Goal: Task Accomplishment & Management: Use online tool/utility

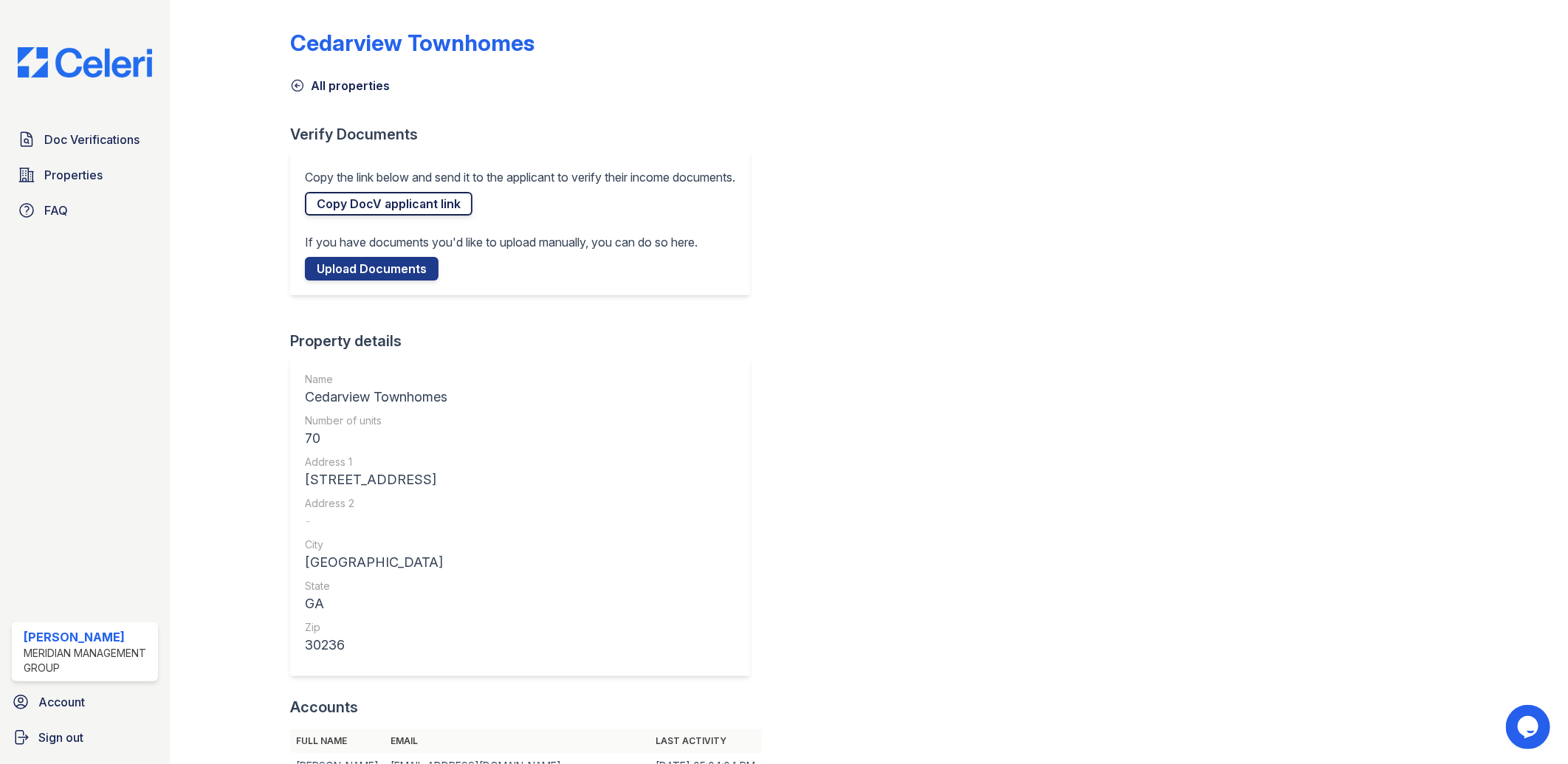
click at [405, 200] on link "Copy DocV applicant link" at bounding box center [388, 204] width 167 height 24
click at [329, 198] on link "Copied!" at bounding box center [339, 204] width 68 height 24
click at [64, 145] on span "Doc Verifications" at bounding box center [91, 139] width 95 height 18
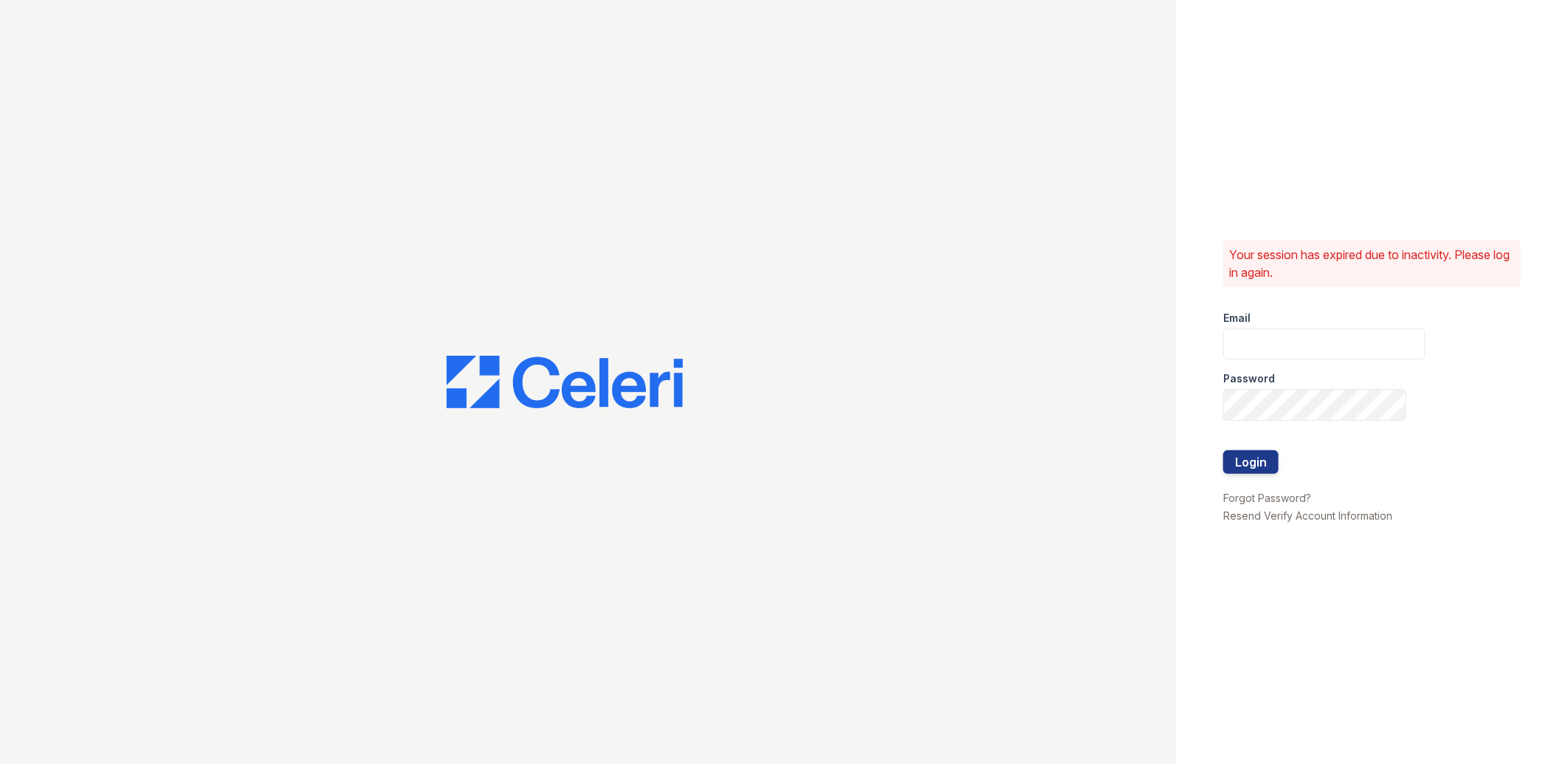
type input "lreed@mmgmgt.com"
click at [1260, 465] on button "Login" at bounding box center [1251, 462] width 55 height 24
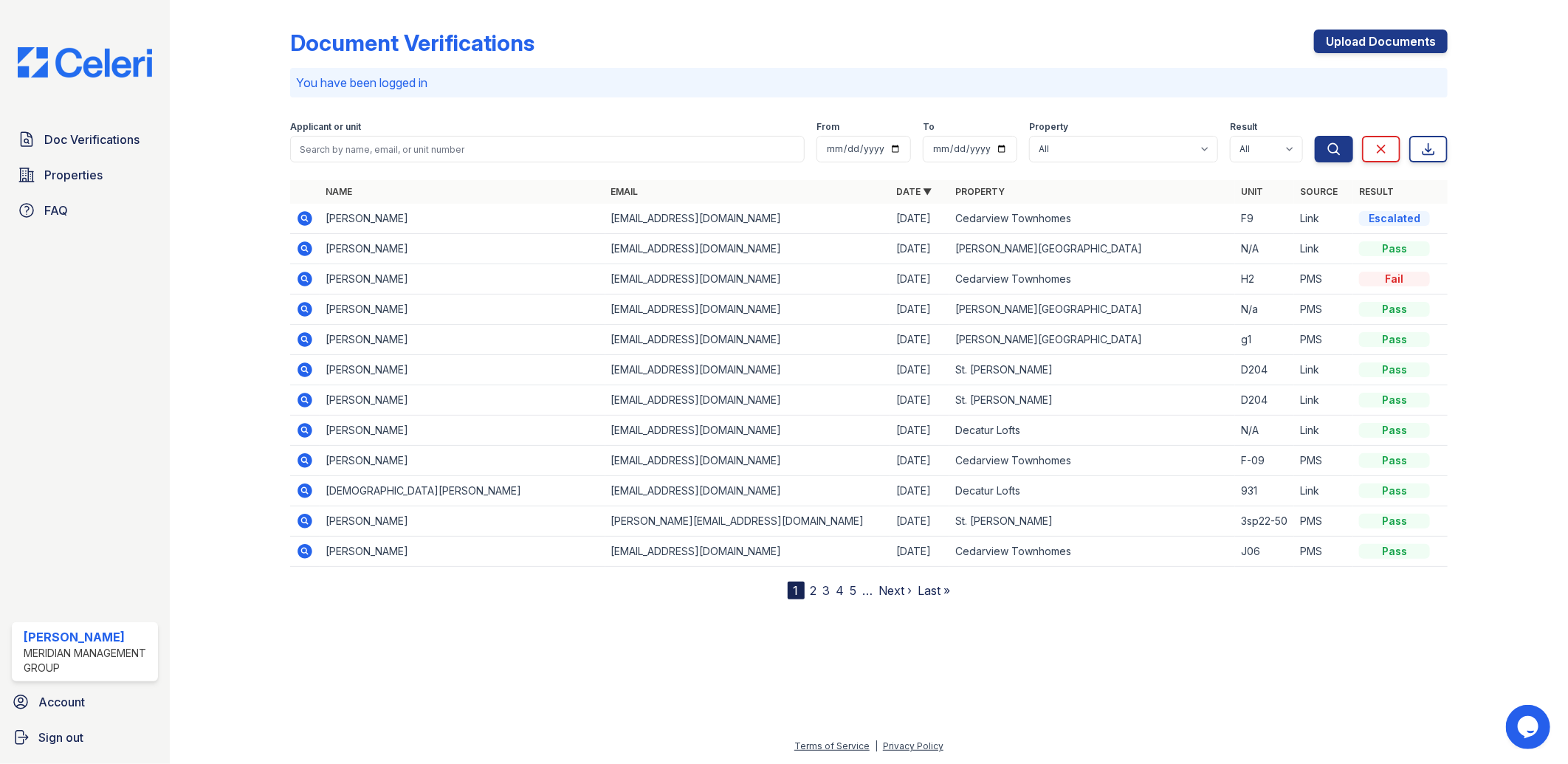
click at [304, 220] on icon at bounding box center [304, 219] width 15 height 15
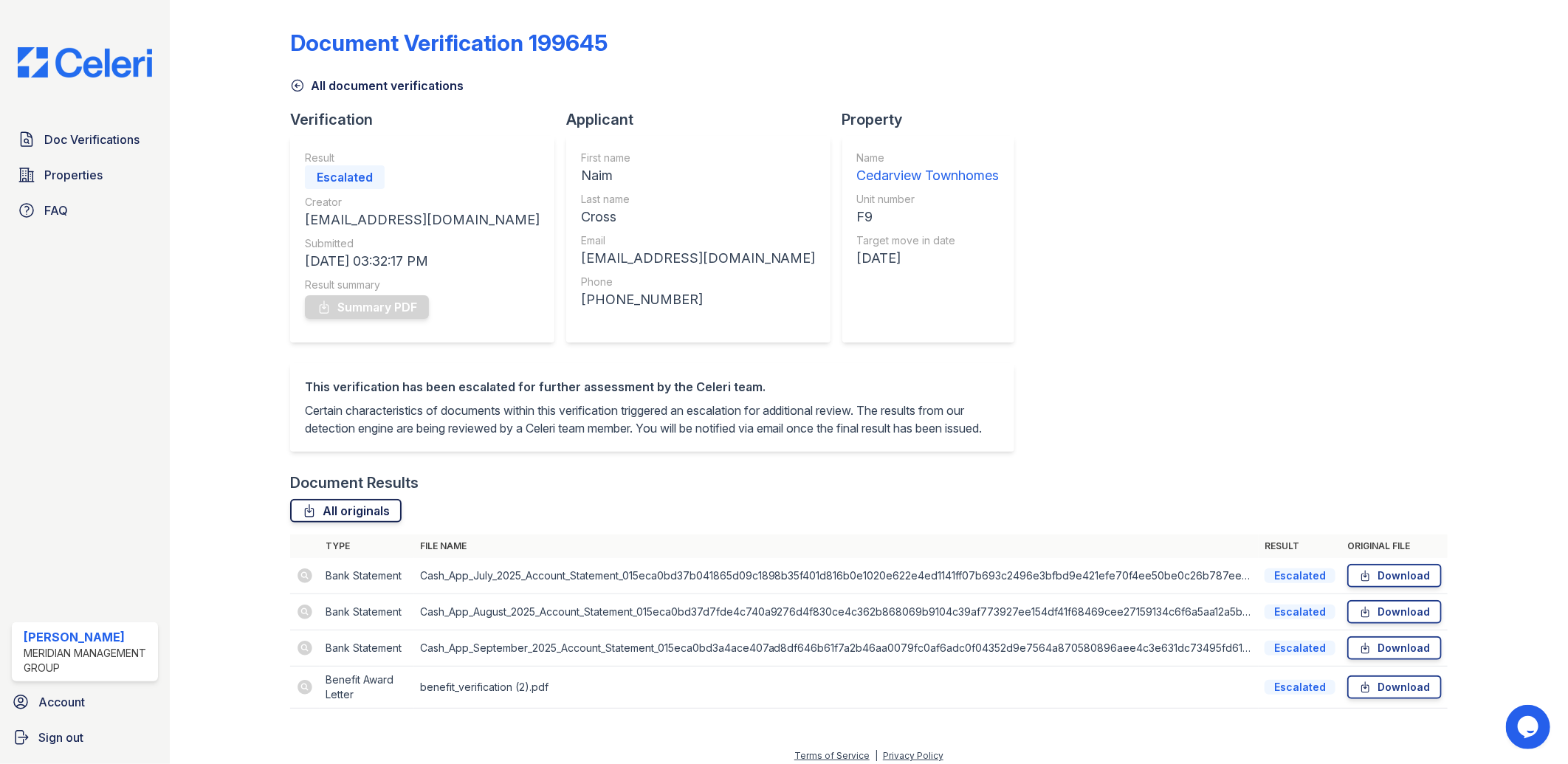
click at [359, 523] on link "All originals" at bounding box center [346, 511] width 112 height 24
click at [931, 422] on div "Document Verification 199645 All document verifications Verification Result Esc…" at bounding box center [869, 365] width 1158 height 718
click at [103, 138] on span "Doc Verifications" at bounding box center [91, 139] width 95 height 18
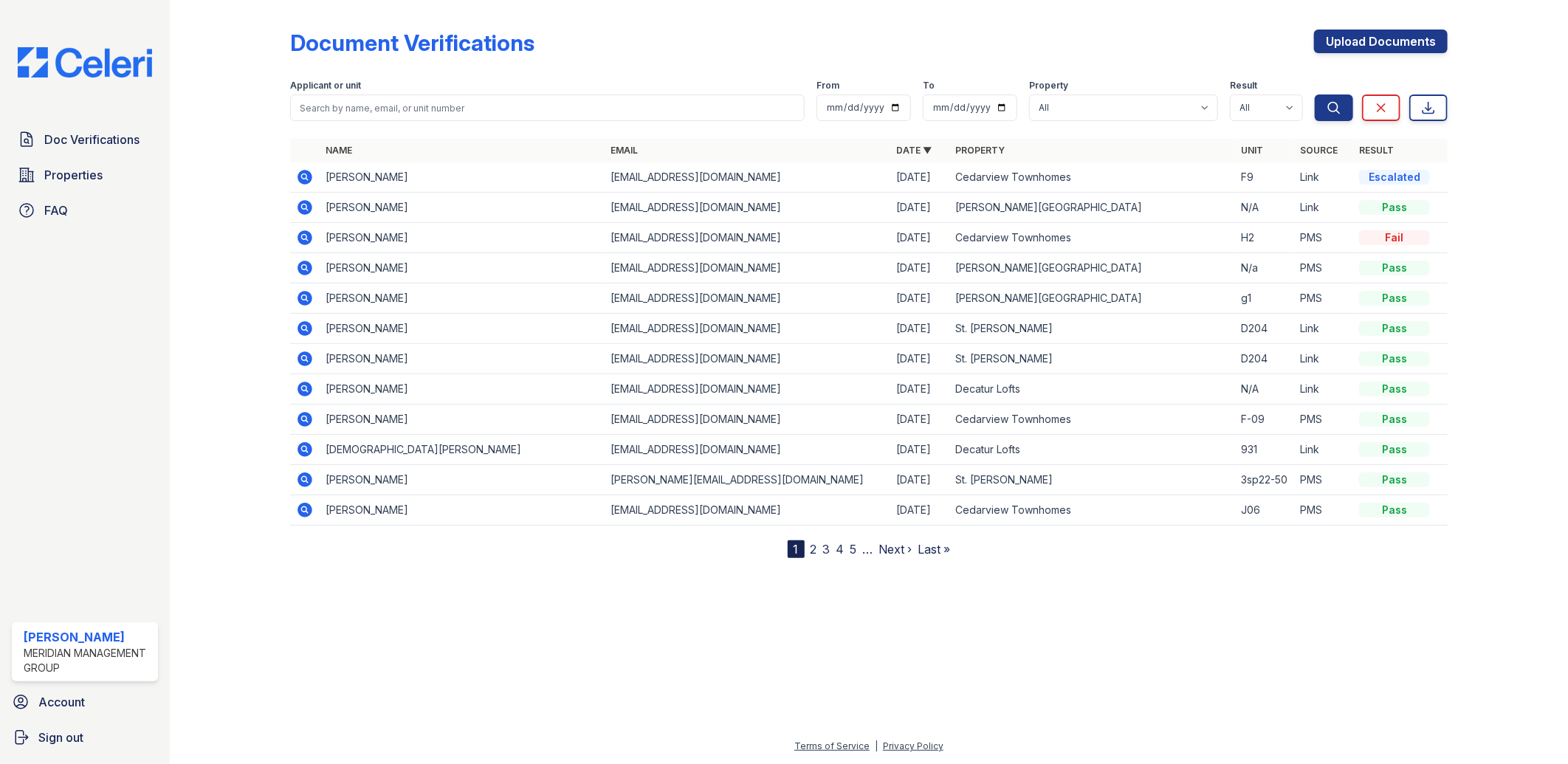
click at [307, 175] on icon at bounding box center [304, 177] width 15 height 15
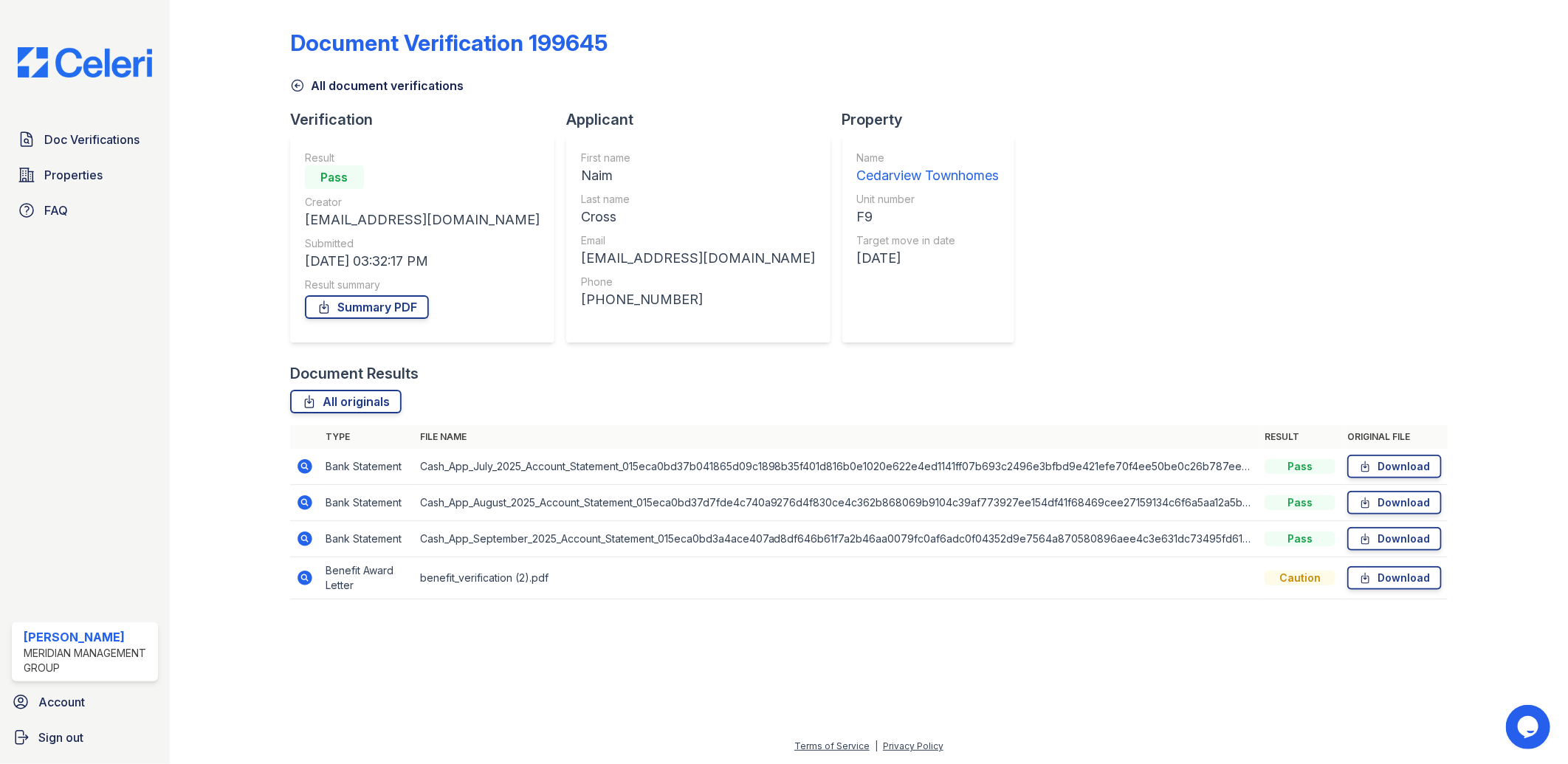
click at [352, 580] on td "Benefit Award Letter" at bounding box center [367, 579] width 94 height 42
click at [456, 583] on td "benefit_verification (2).pdf" at bounding box center [837, 579] width 845 height 42
click at [491, 579] on td "benefit_verification (2).pdf" at bounding box center [837, 579] width 845 height 42
click at [1406, 580] on link "Download" at bounding box center [1394, 578] width 94 height 24
click at [1091, 209] on div "Document Verification 199645 All document verifications Verification Result Pas…" at bounding box center [869, 310] width 1158 height 608
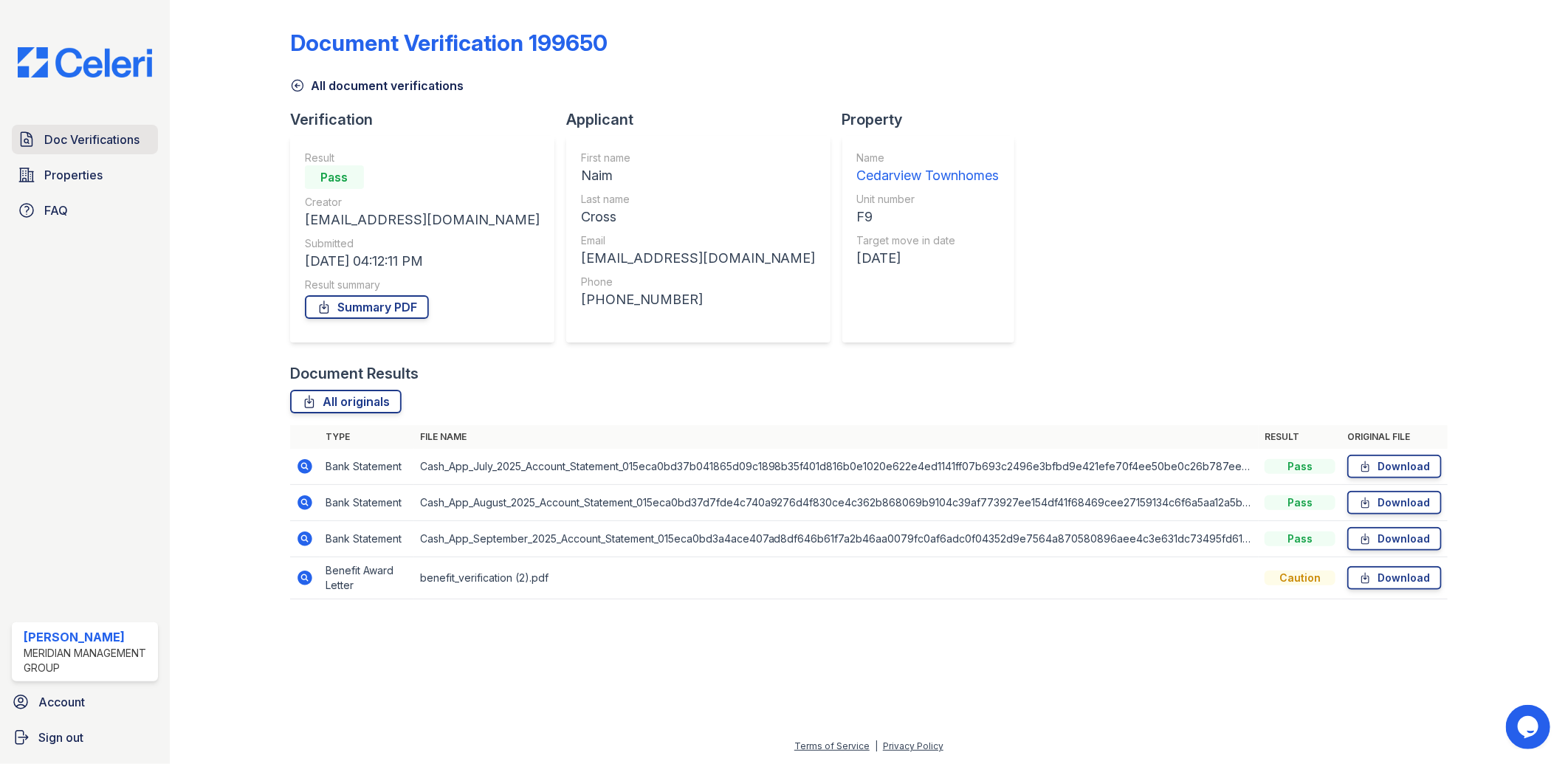
click at [86, 138] on span "Doc Verifications" at bounding box center [91, 139] width 95 height 18
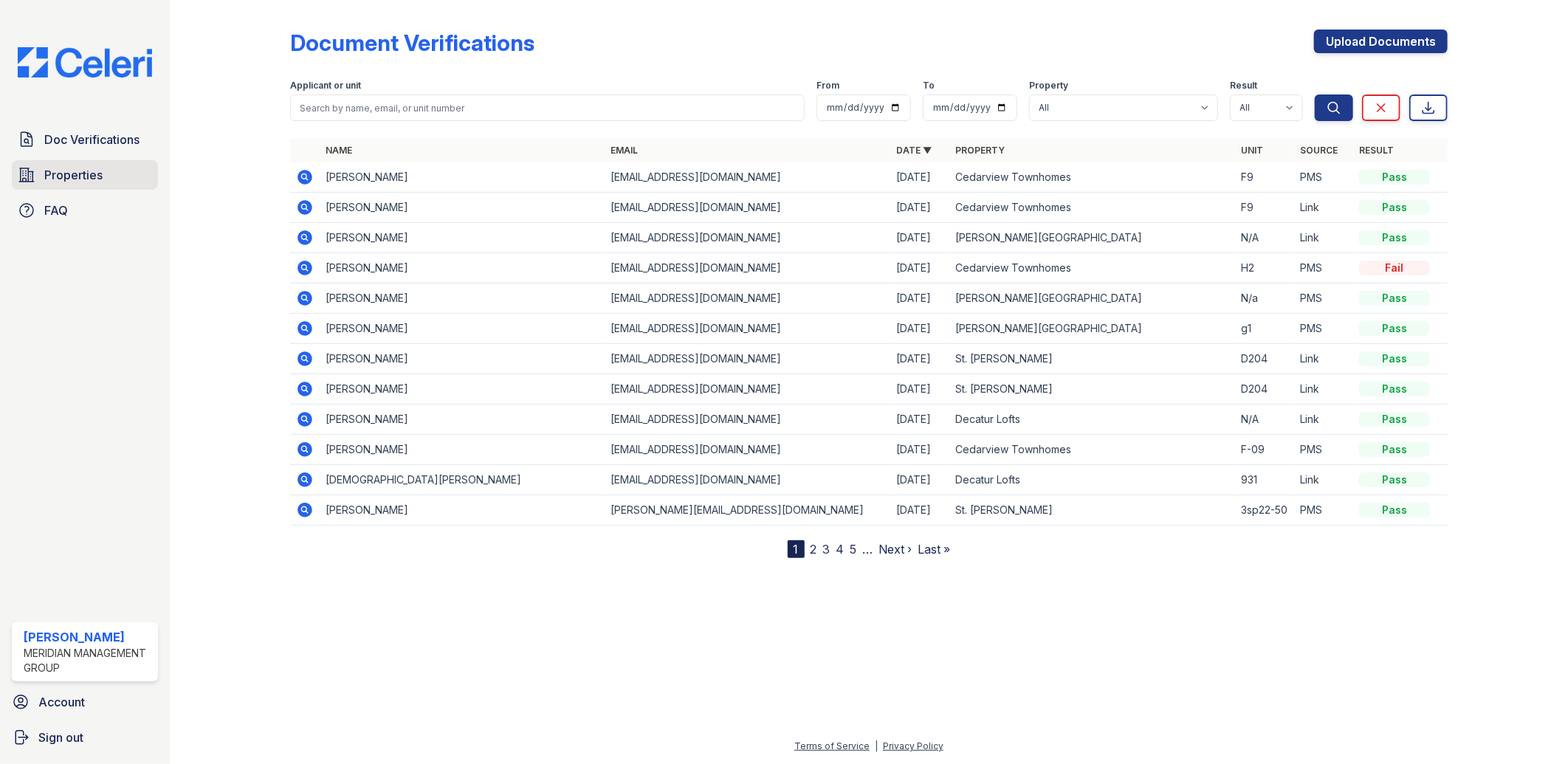
click at [56, 171] on span "Properties" at bounding box center [73, 174] width 58 height 18
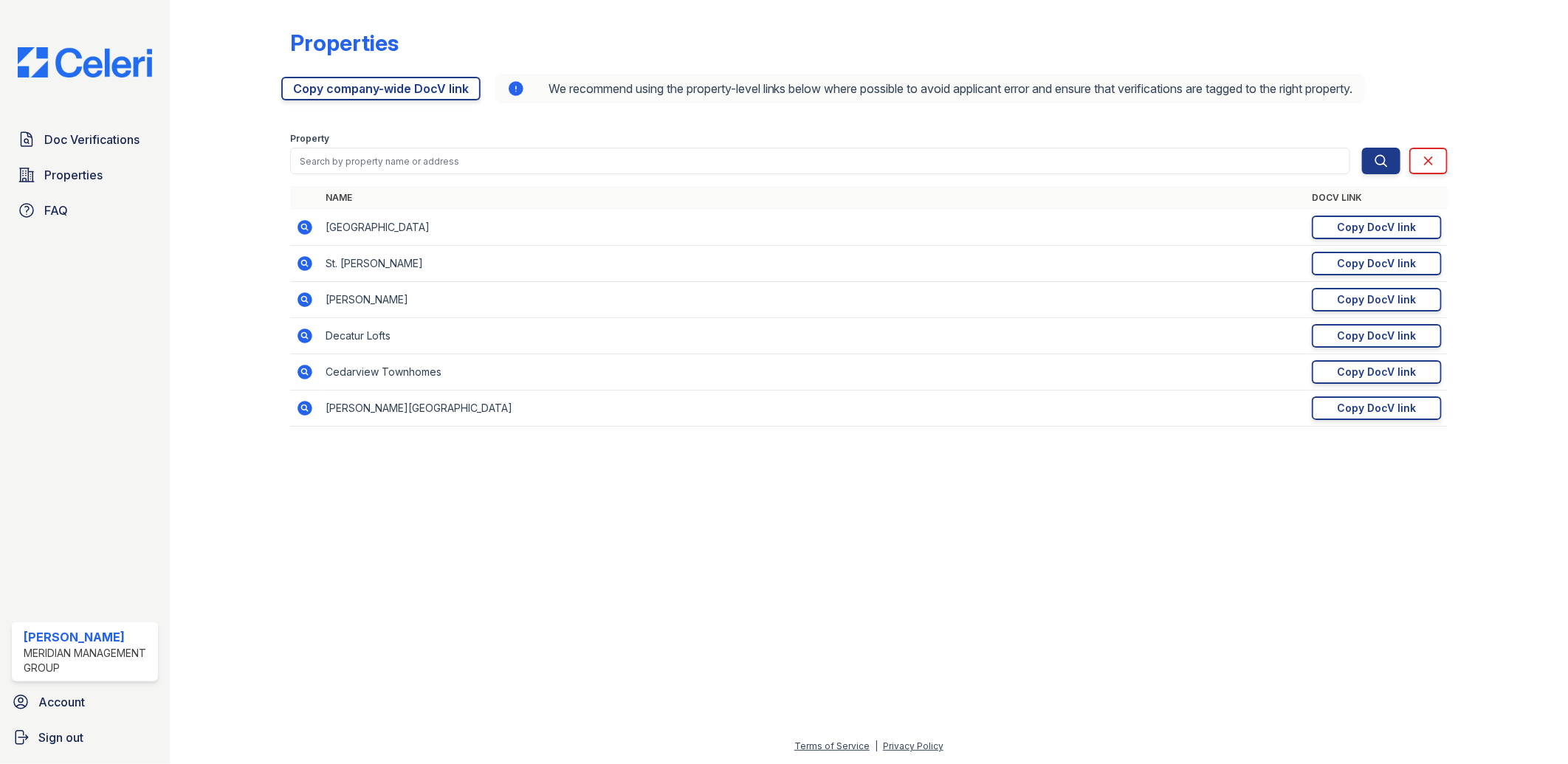
click at [407, 375] on td "Cedarview Townhomes" at bounding box center [813, 373] width 987 height 36
click at [1391, 372] on div "Copy DocV link" at bounding box center [1377, 372] width 79 height 15
click at [109, 141] on span "Doc Verifications" at bounding box center [91, 139] width 95 height 18
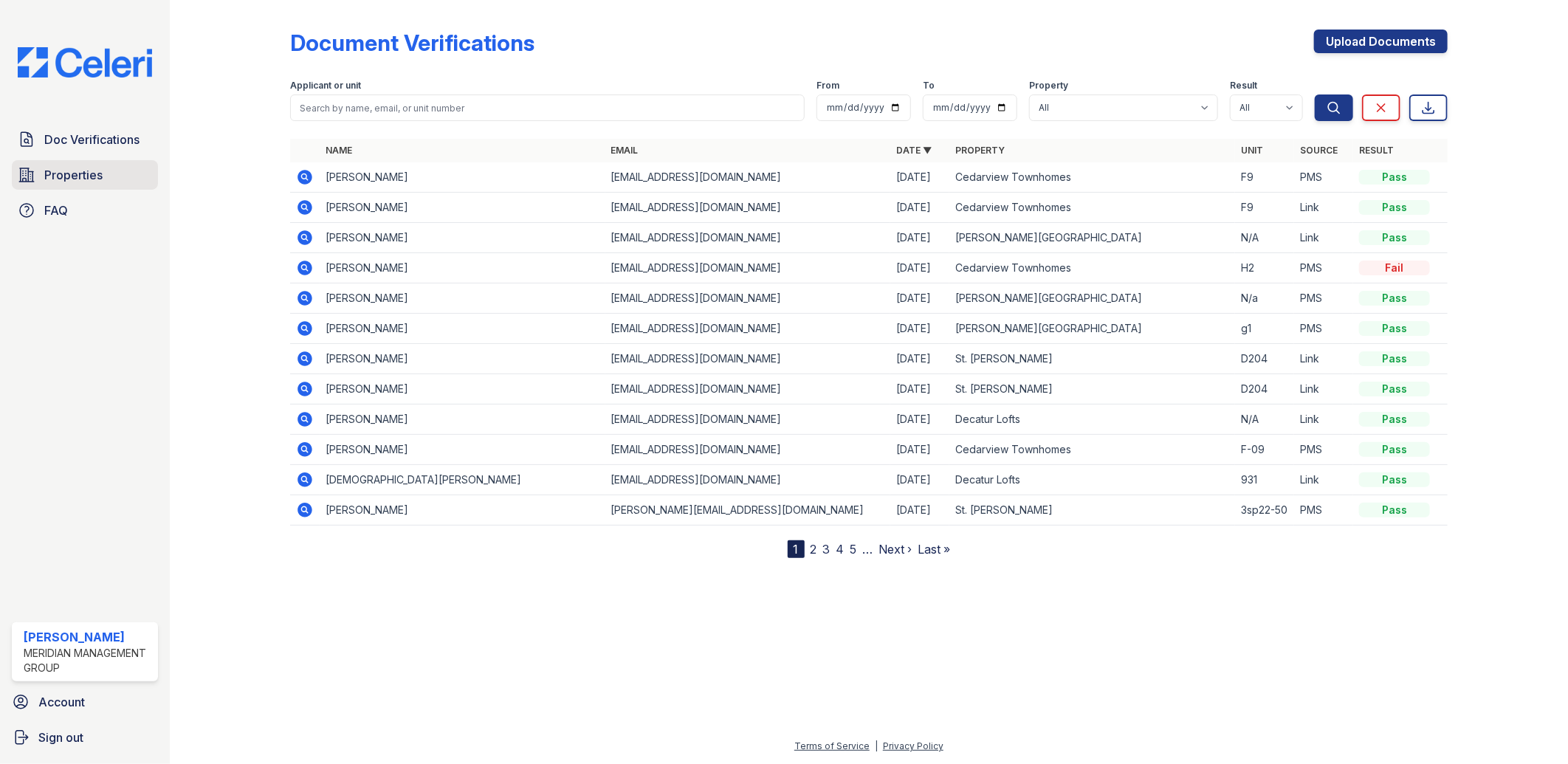
click at [89, 167] on span "Properties" at bounding box center [73, 174] width 58 height 18
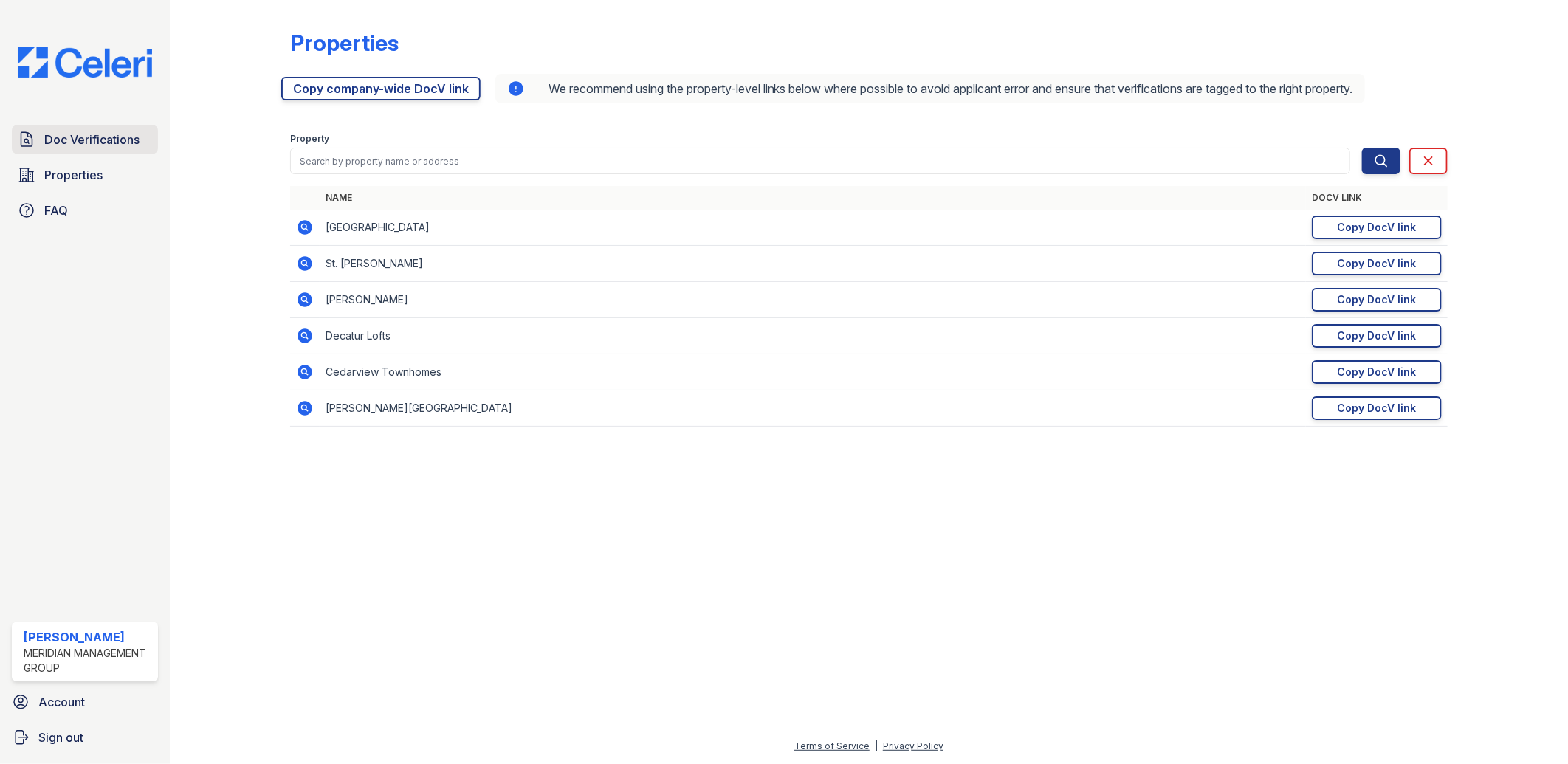
click at [90, 145] on span "Doc Verifications" at bounding box center [91, 139] width 95 height 18
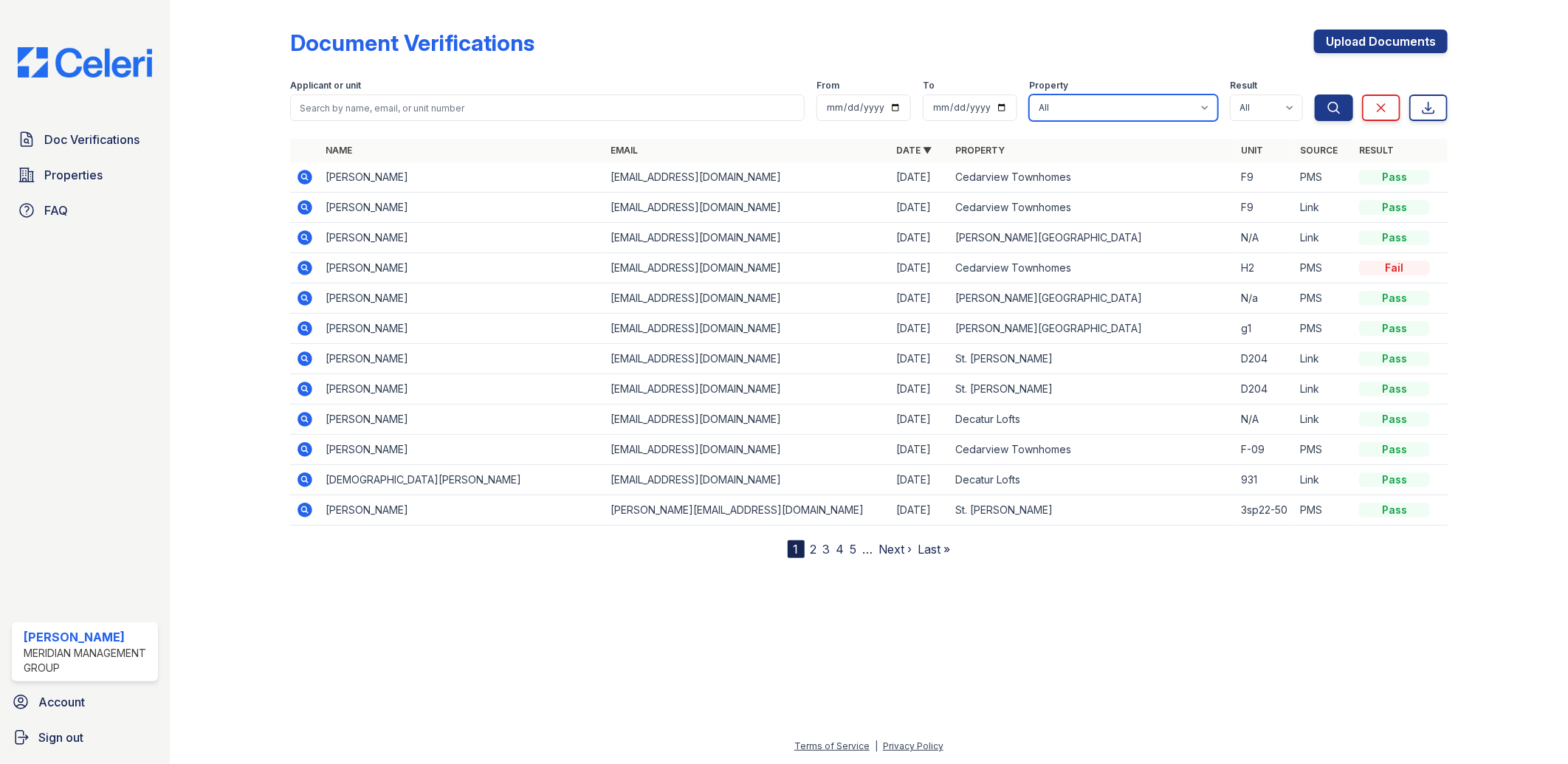
click at [1205, 109] on select "All Candler Village Carlton Ford Cedarview Townhomes Decatur Lofts Oak Valley S…" at bounding box center [1124, 108] width 189 height 27
click at [344, 480] on td "Christian Clifton" at bounding box center [462, 479] width 285 height 30
click at [1396, 485] on div "Pass" at bounding box center [1394, 479] width 71 height 15
click at [305, 481] on icon at bounding box center [304, 479] width 18 height 18
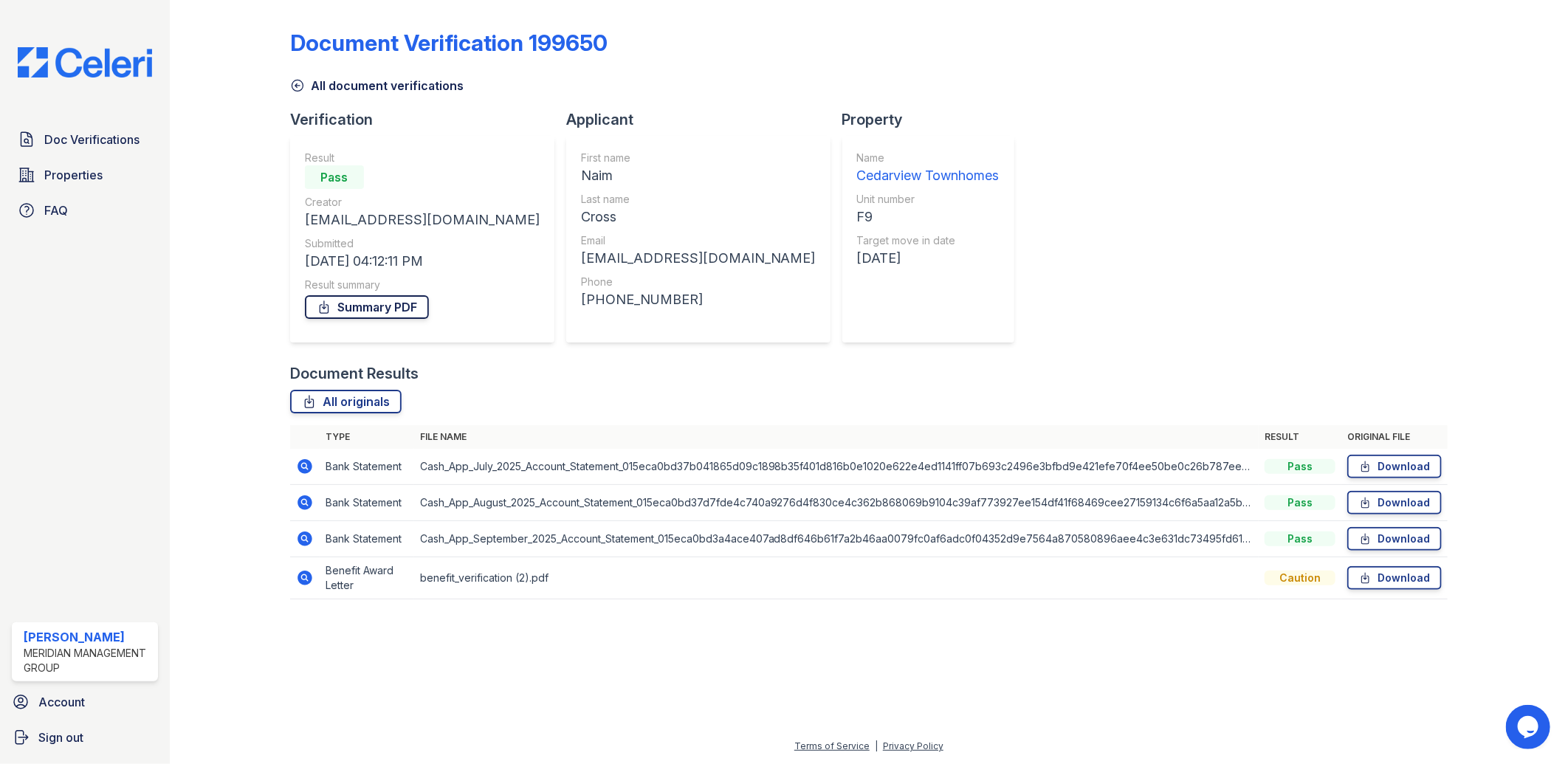
click at [350, 308] on link "Summary PDF" at bounding box center [367, 307] width 124 height 24
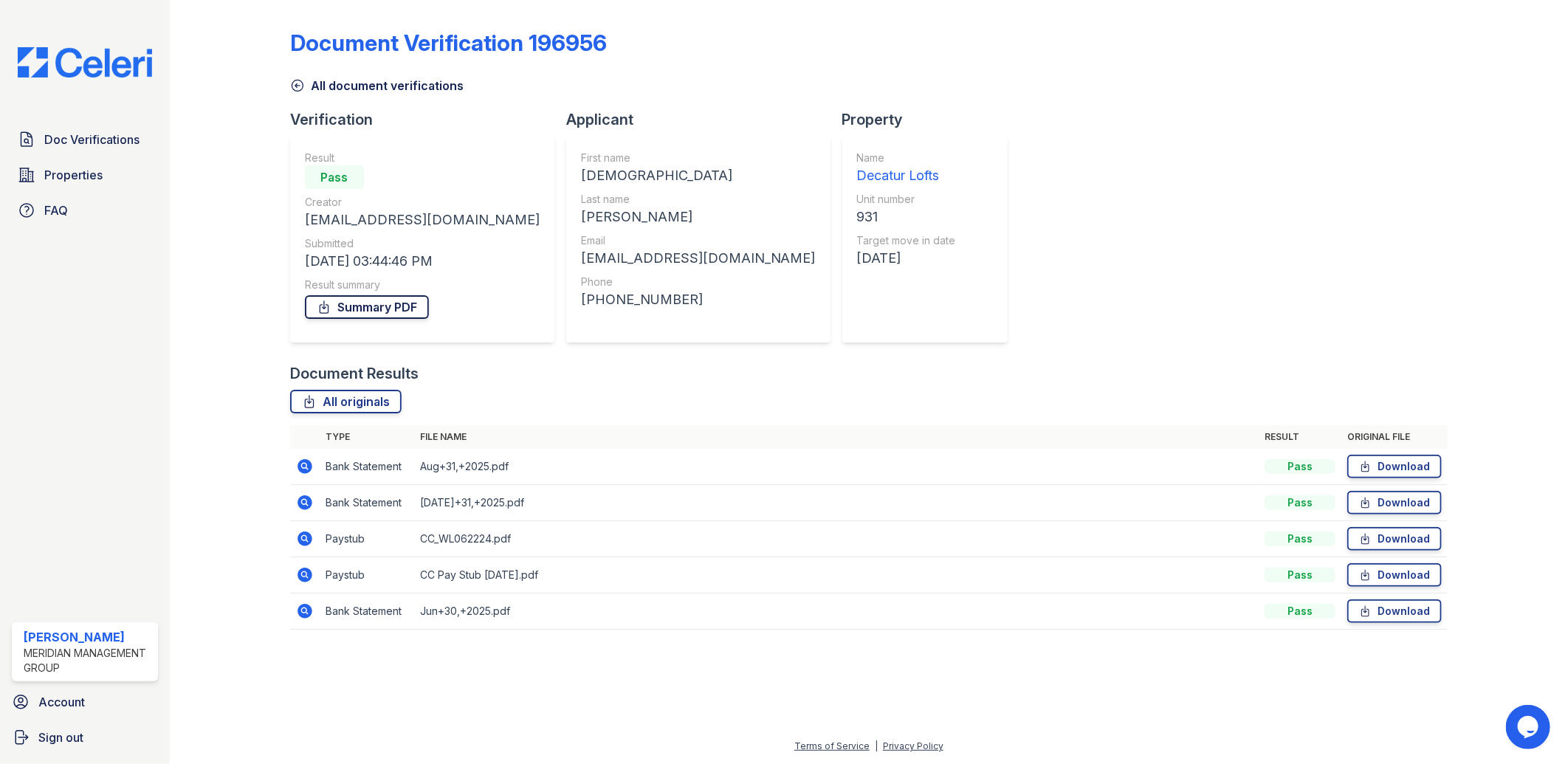
click at [379, 303] on link "Summary PDF" at bounding box center [367, 307] width 124 height 24
click at [382, 312] on link "Summary PDF" at bounding box center [367, 307] width 124 height 24
